Goal: Information Seeking & Learning: Learn about a topic

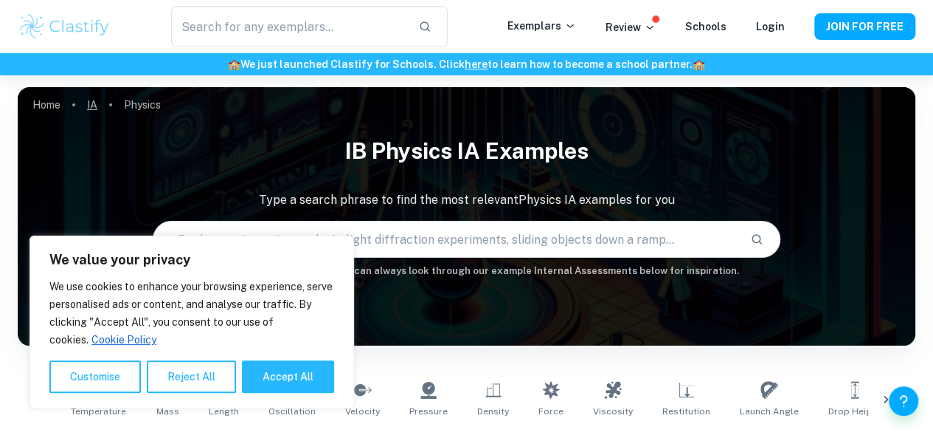
click at [88, 109] on link "IA" at bounding box center [92, 104] width 10 height 21
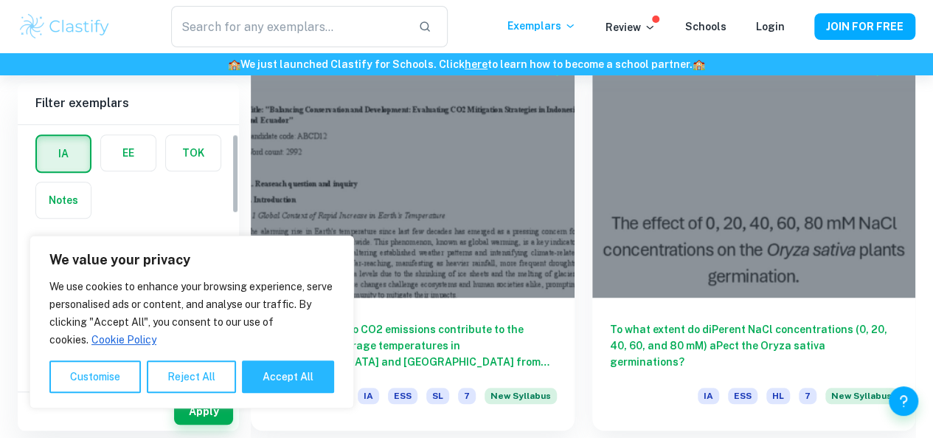
scroll to position [148, 0]
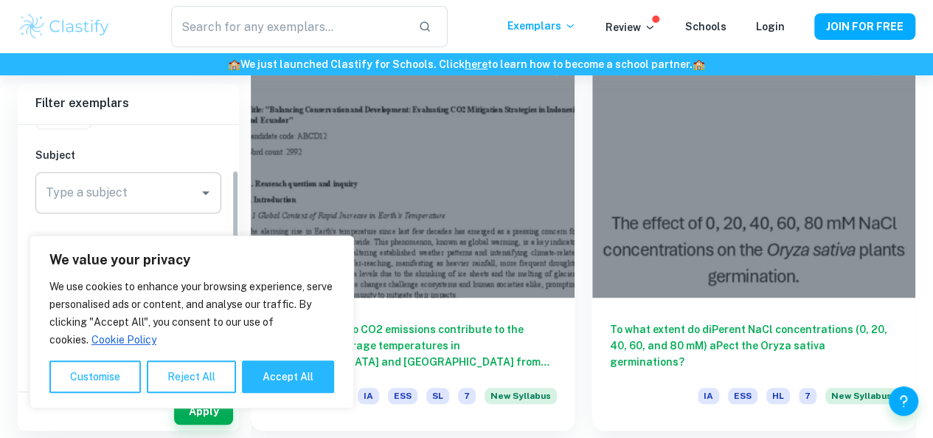
click at [151, 186] on input "Type a subject" at bounding box center [117, 193] width 151 height 28
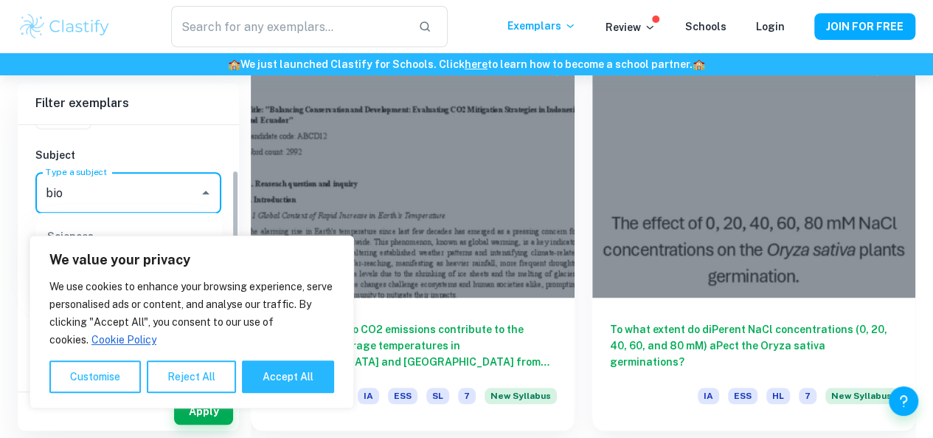
scroll to position [221, 0]
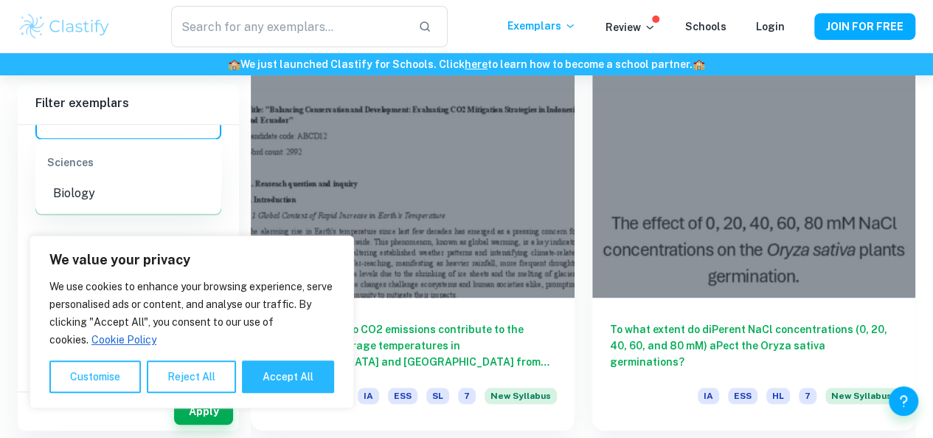
click at [109, 190] on li "Biology" at bounding box center [128, 193] width 186 height 27
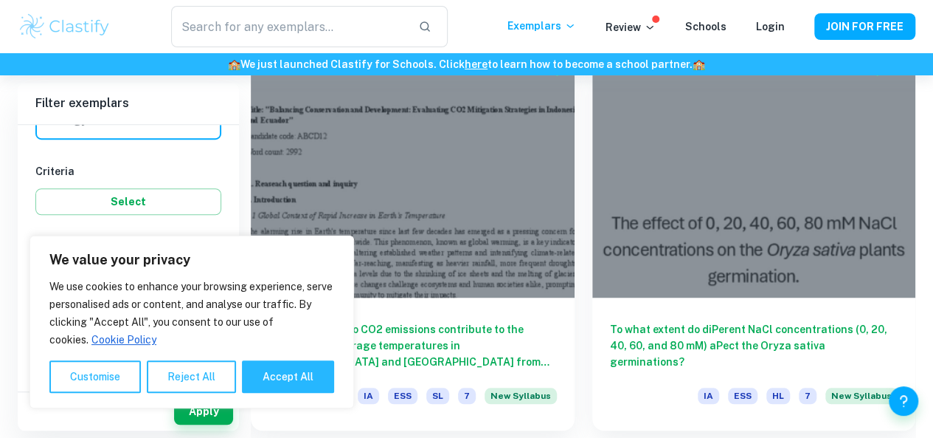
type input "Biology"
click at [200, 395] on div "We value your privacy We use cookies to enhance your browsing experience, serve…" at bounding box center [192, 321] width 325 height 173
click at [187, 375] on button "Reject All" at bounding box center [191, 376] width 89 height 32
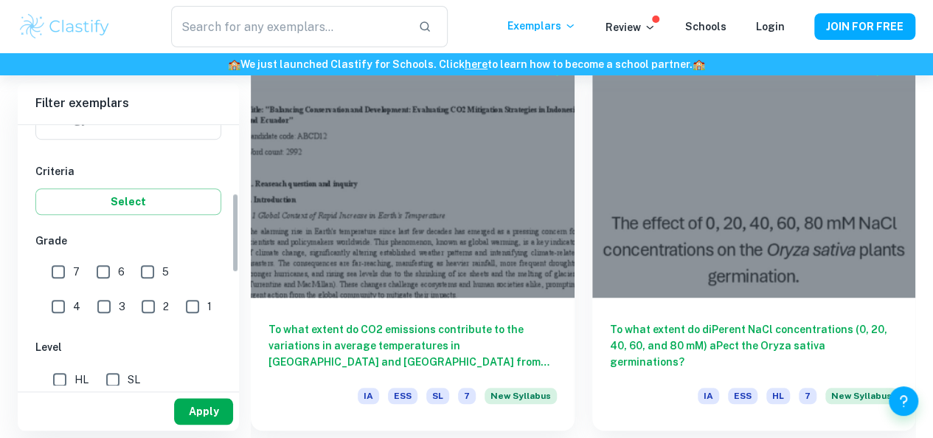
click at [206, 415] on button "Apply" at bounding box center [203, 411] width 59 height 27
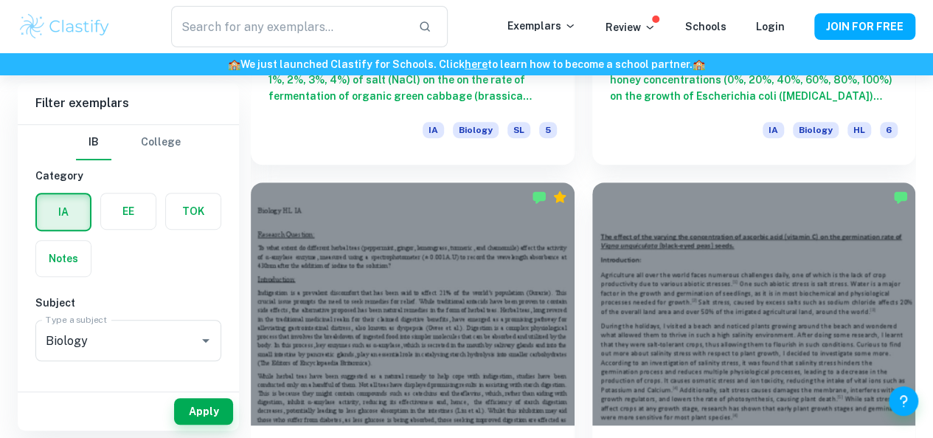
scroll to position [3247, 0]
